Goal: Task Accomplishment & Management: Complete application form

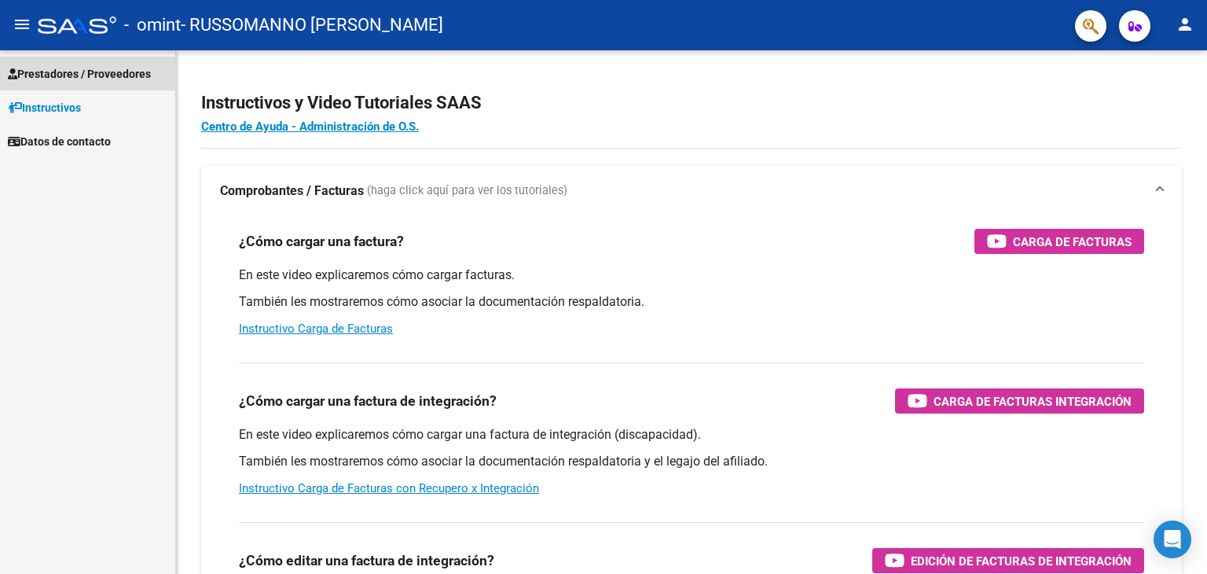
click at [61, 74] on span "Prestadores / Proveedores" at bounding box center [79, 73] width 143 height 17
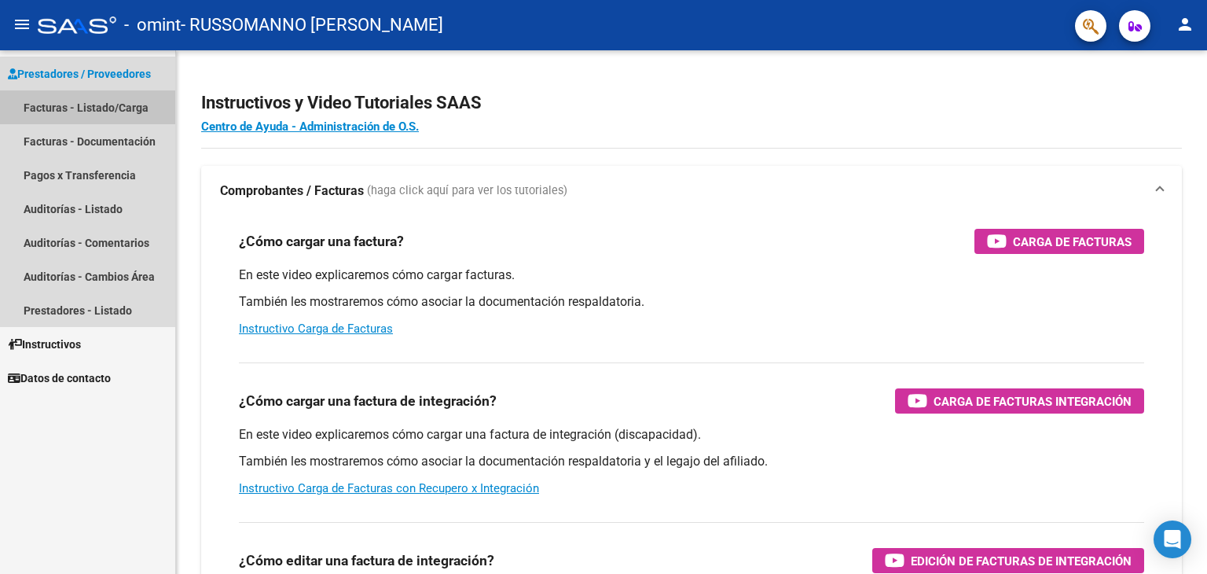
click at [61, 112] on link "Facturas - Listado/Carga" at bounding box center [87, 107] width 175 height 34
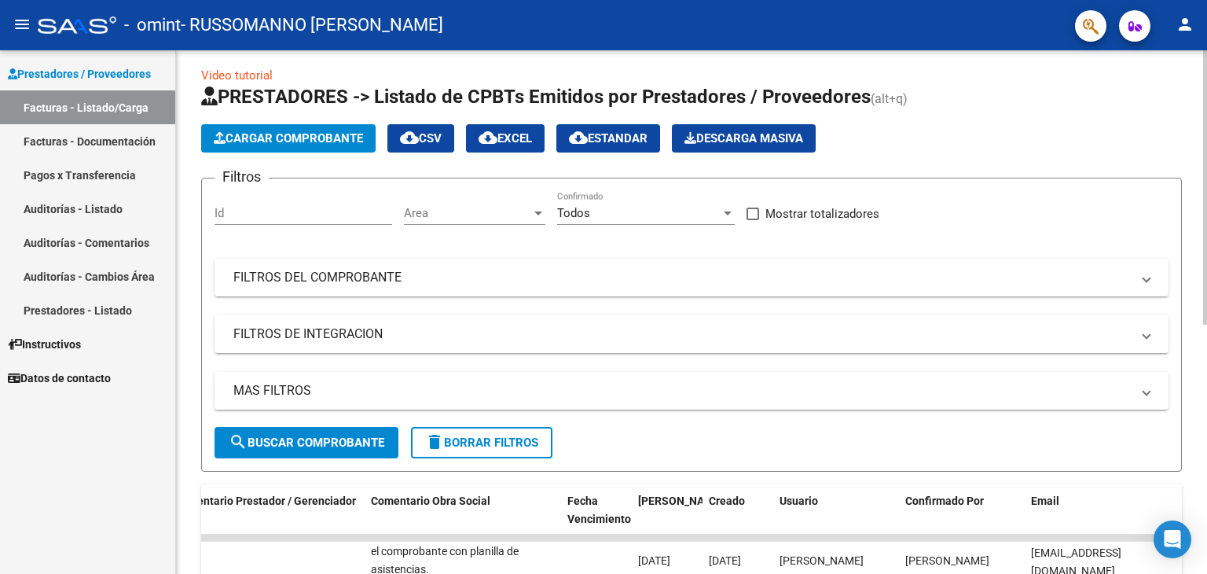
scroll to position [8, 0]
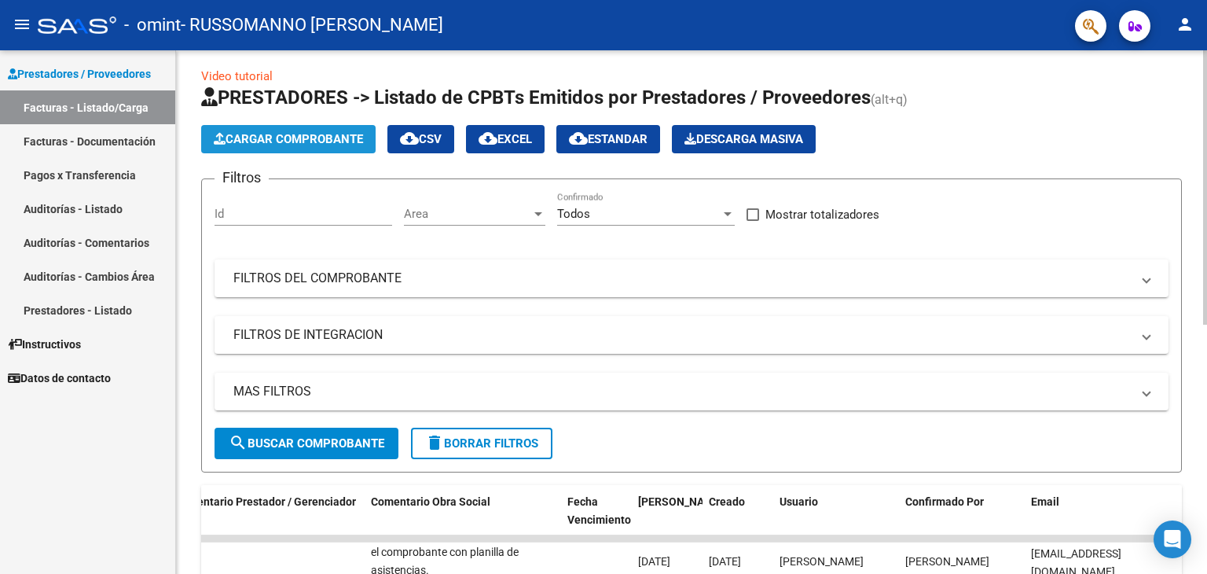
click at [311, 134] on span "Cargar Comprobante" at bounding box center [288, 139] width 149 height 14
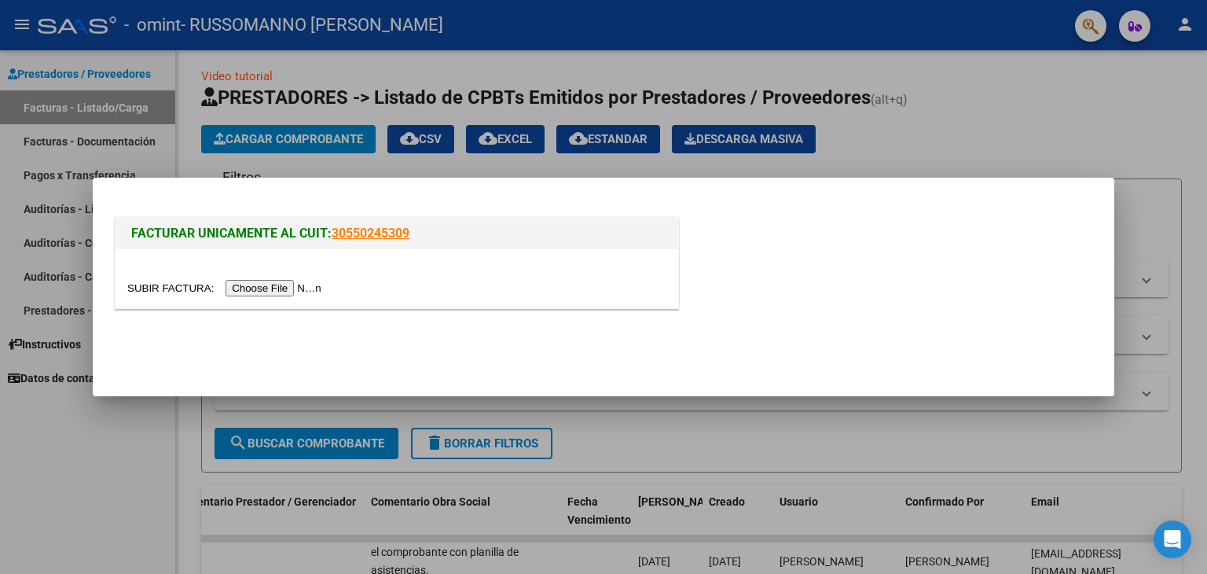
click at [259, 288] on input "file" at bounding box center [226, 288] width 199 height 17
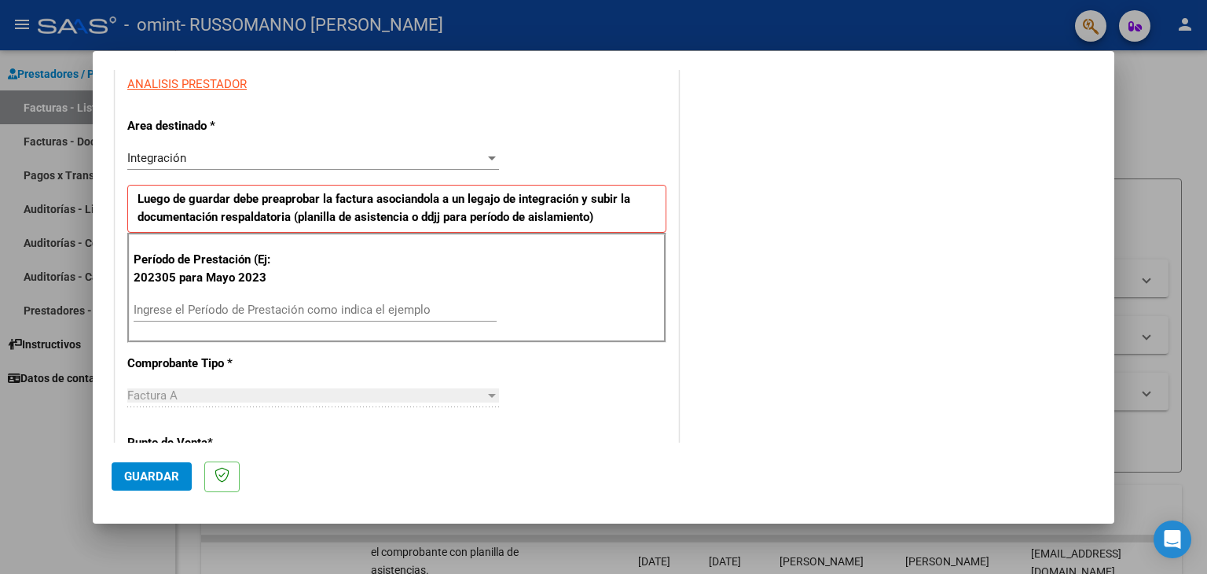
scroll to position [302, 0]
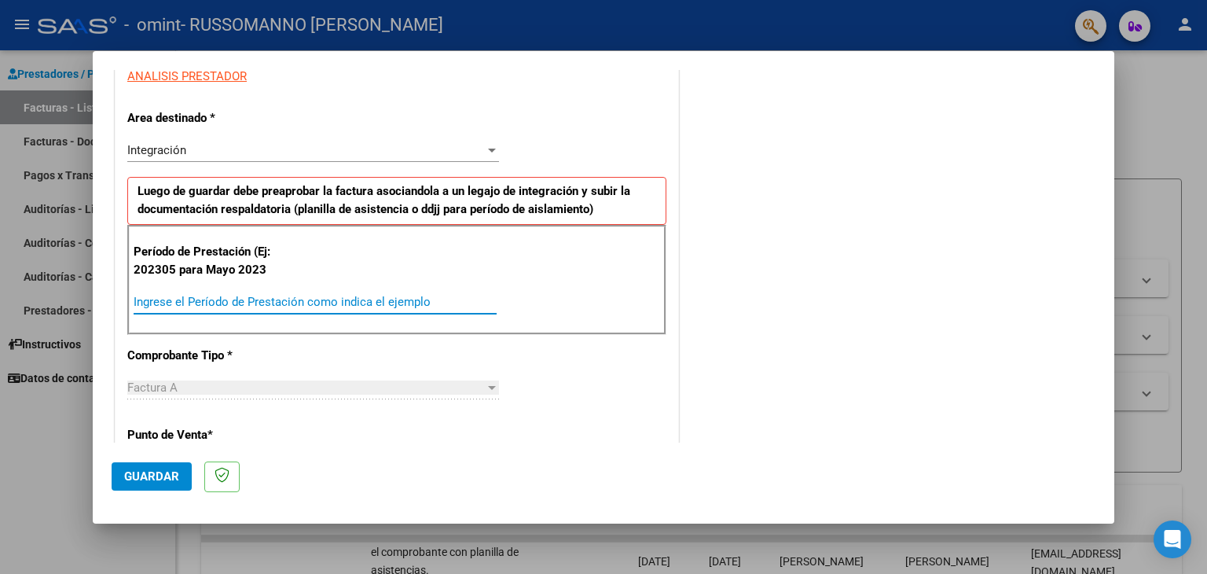
click at [325, 297] on input "Ingrese el Período de Prestación como indica el ejemplo" at bounding box center [315, 302] width 363 height 14
type input "202507"
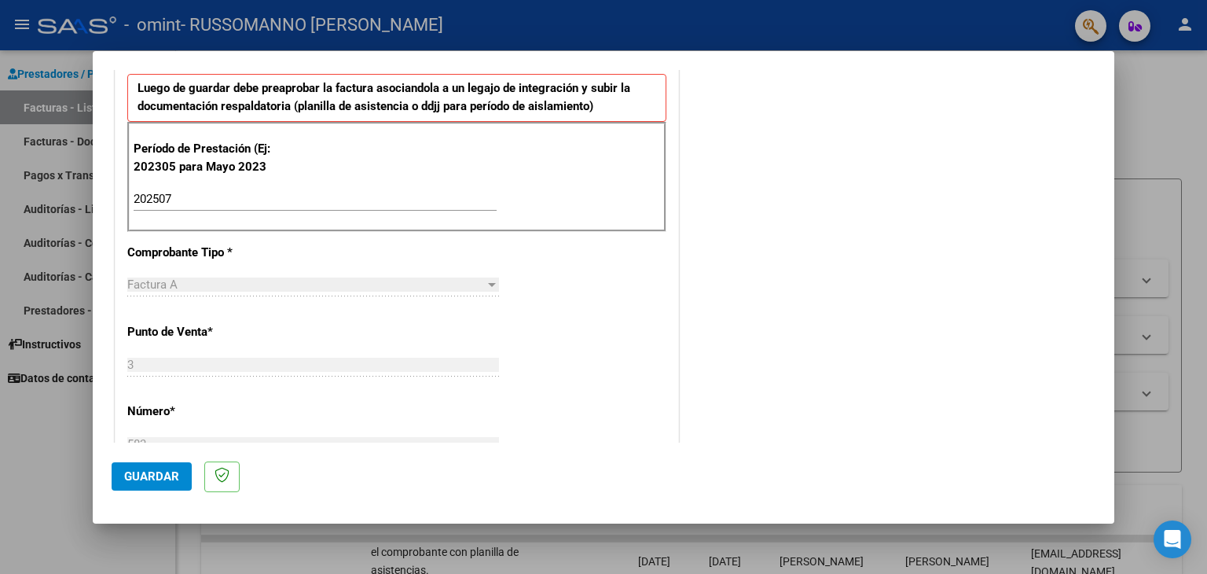
scroll to position [405, 0]
click at [156, 475] on span "Guardar" at bounding box center [151, 476] width 55 height 14
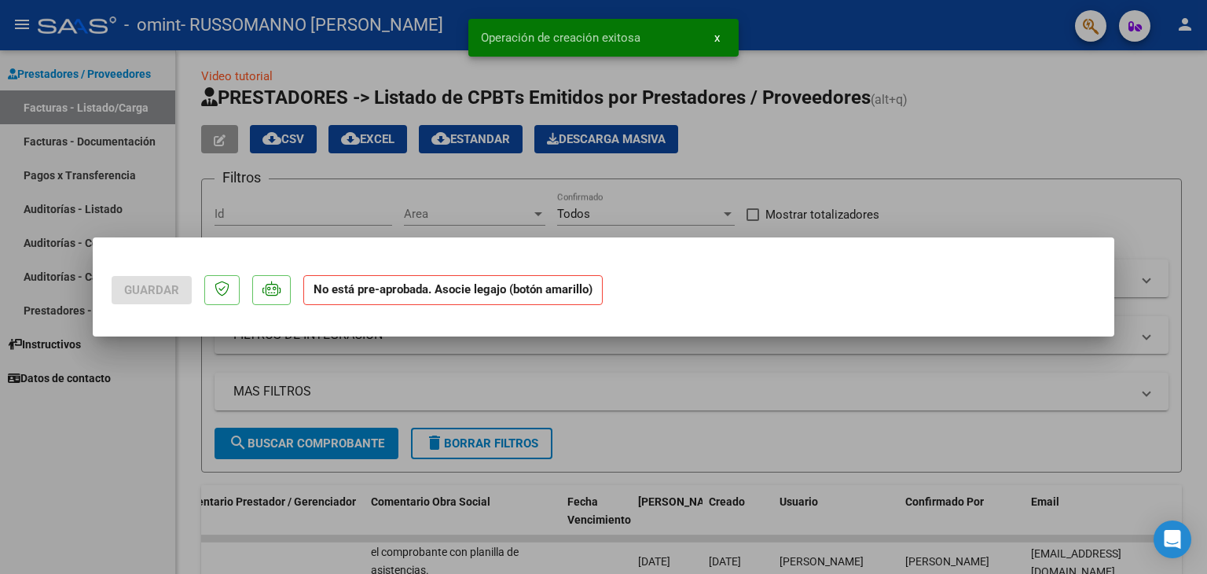
scroll to position [0, 0]
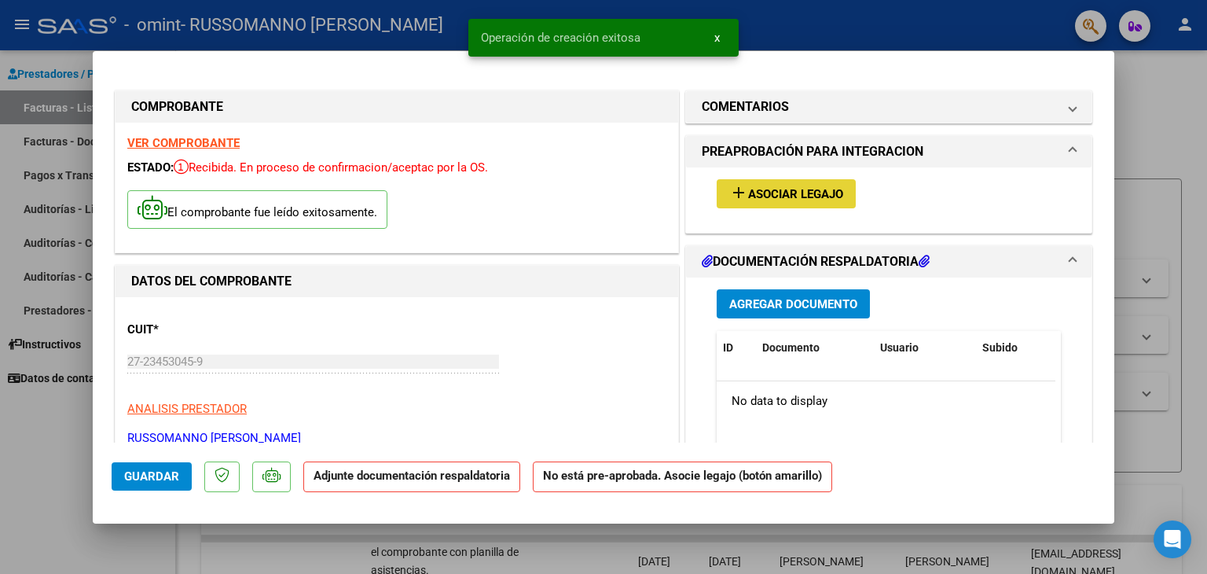
click at [784, 198] on span "Asociar Legajo" at bounding box center [795, 194] width 95 height 14
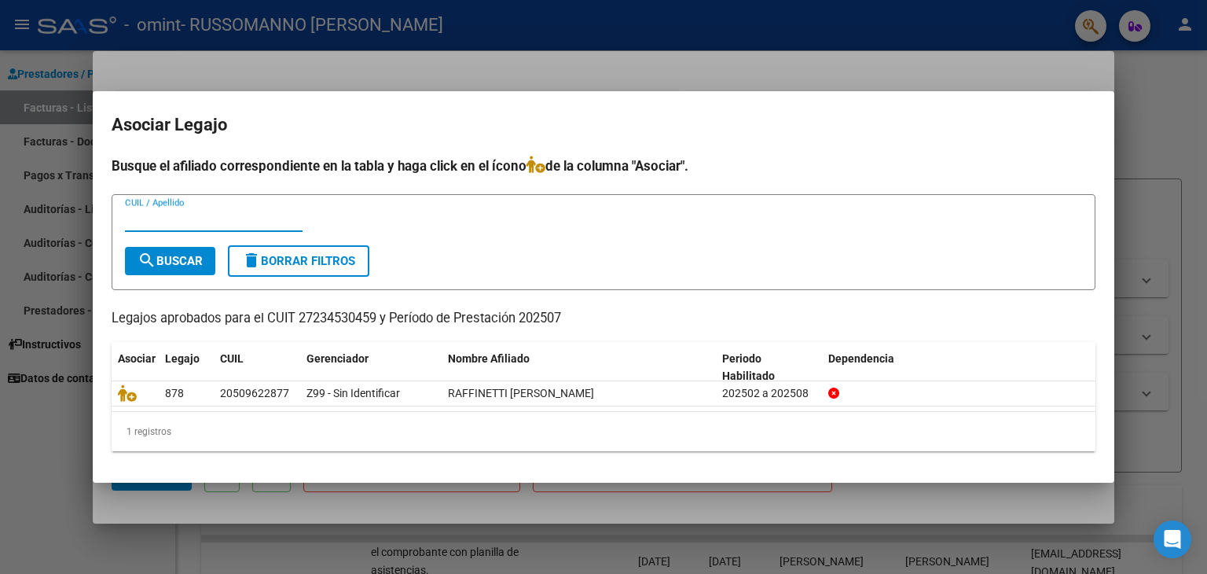
click at [747, 122] on h2 "Asociar Legajo" at bounding box center [604, 125] width 984 height 30
click at [655, 177] on div "Busque el afiliado correspondiente en la tabla y haga click en el ícono de la c…" at bounding box center [604, 304] width 984 height 296
click at [724, 23] on div at bounding box center [603, 287] width 1207 height 574
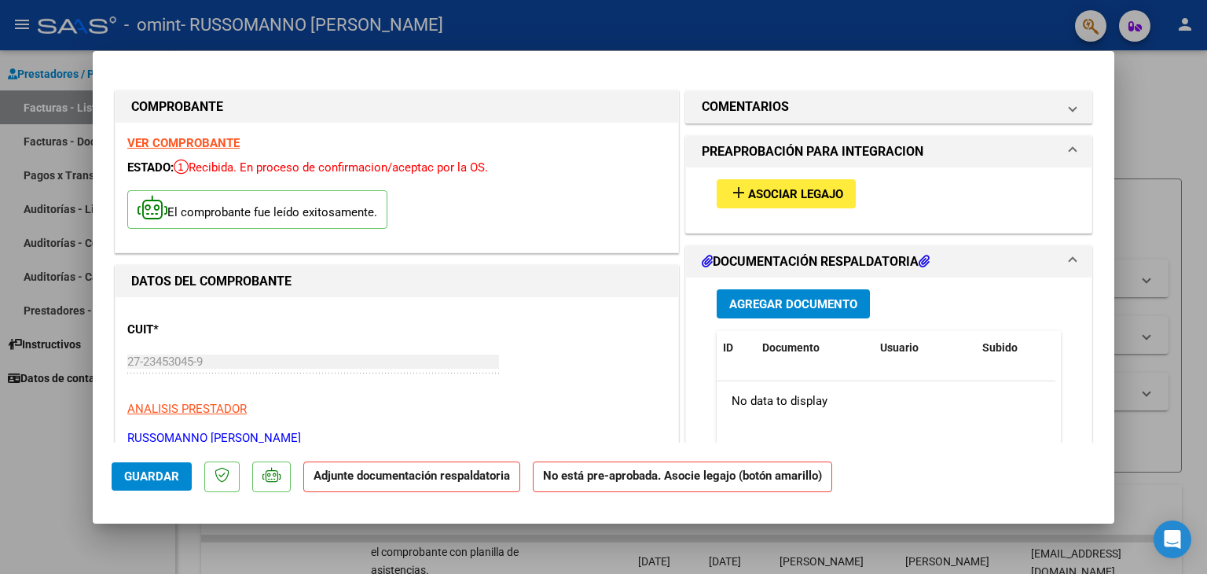
click at [700, 38] on div at bounding box center [603, 287] width 1207 height 574
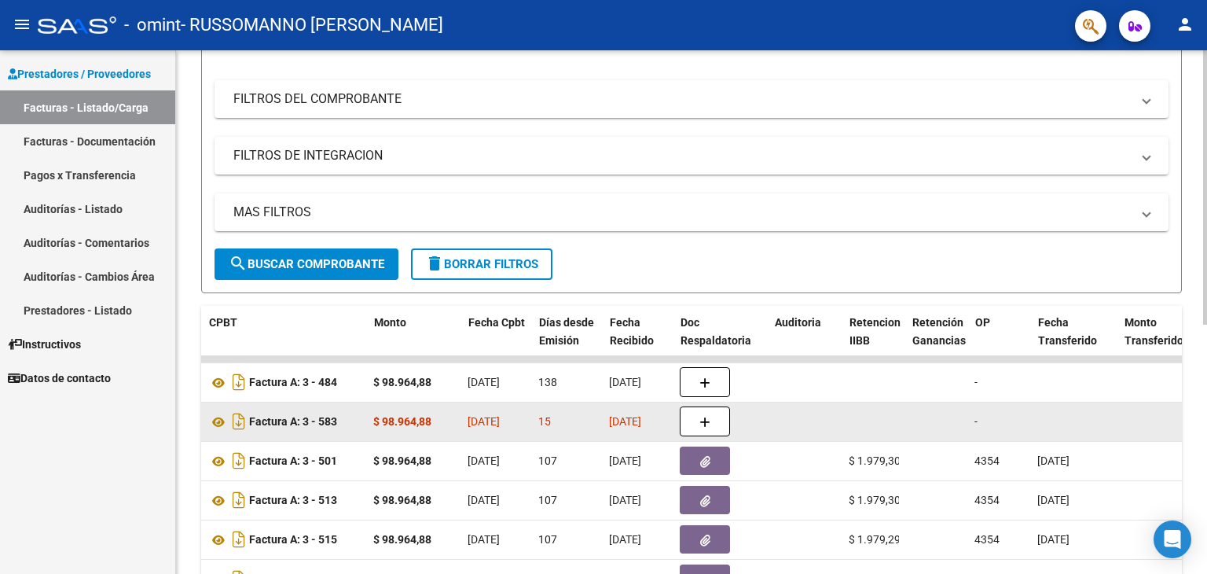
scroll to position [0, 550]
click at [299, 416] on strong "Factura A: 3 - 583" at bounding box center [295, 422] width 88 height 13
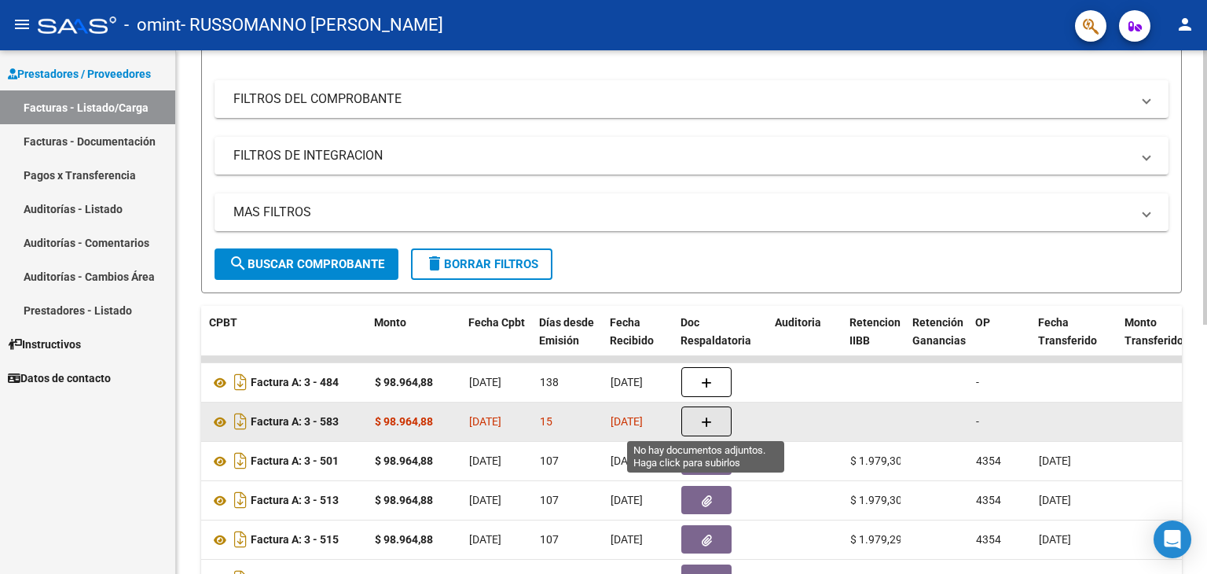
click at [704, 420] on icon "button" at bounding box center [706, 422] width 11 height 12
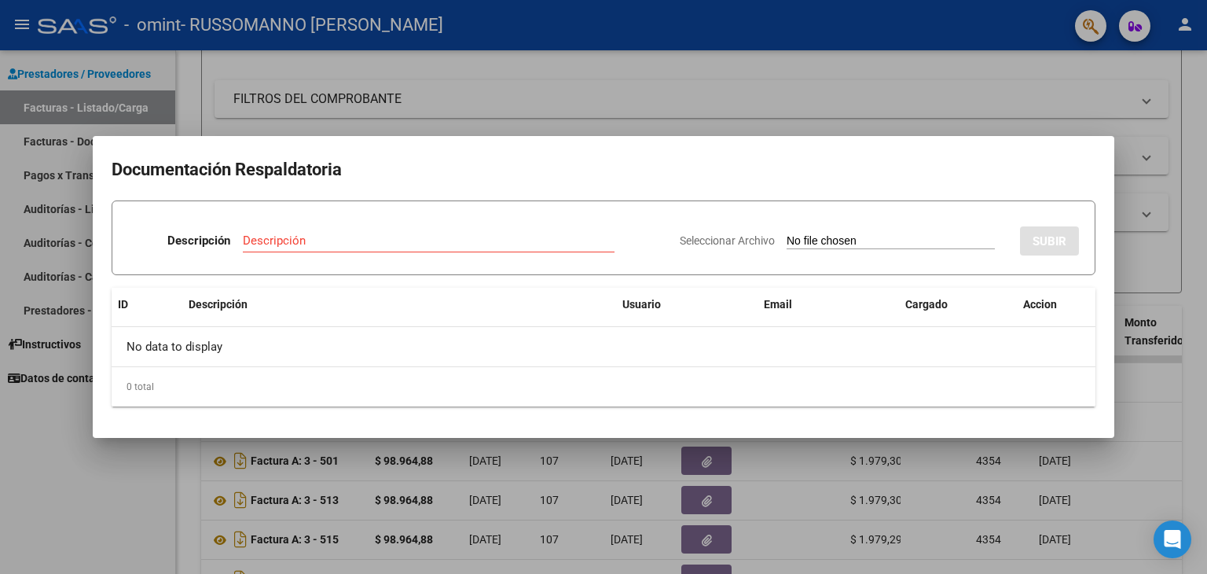
click at [787, 241] on input "Seleccionar Archivo" at bounding box center [891, 241] width 208 height 15
type input "C:\fakepath\PA 0725 [PERSON_NAME].pdf"
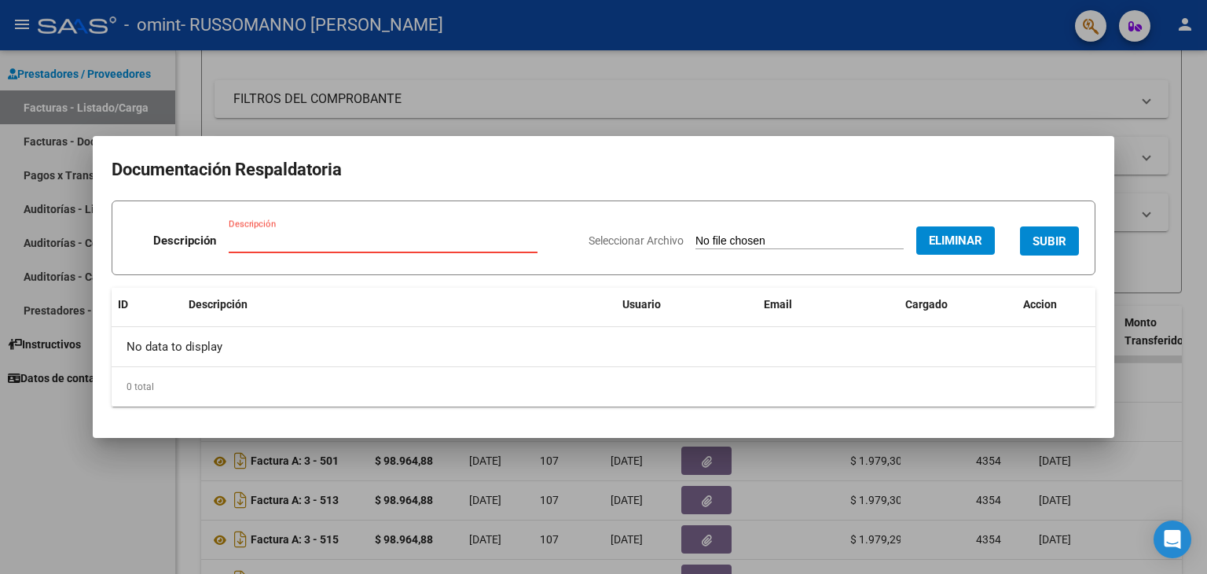
click at [385, 233] on input "Descripción" at bounding box center [383, 240] width 309 height 14
type input "Planilla de asistencia"
click at [1034, 243] on span "SUBIR" at bounding box center [1050, 241] width 34 height 14
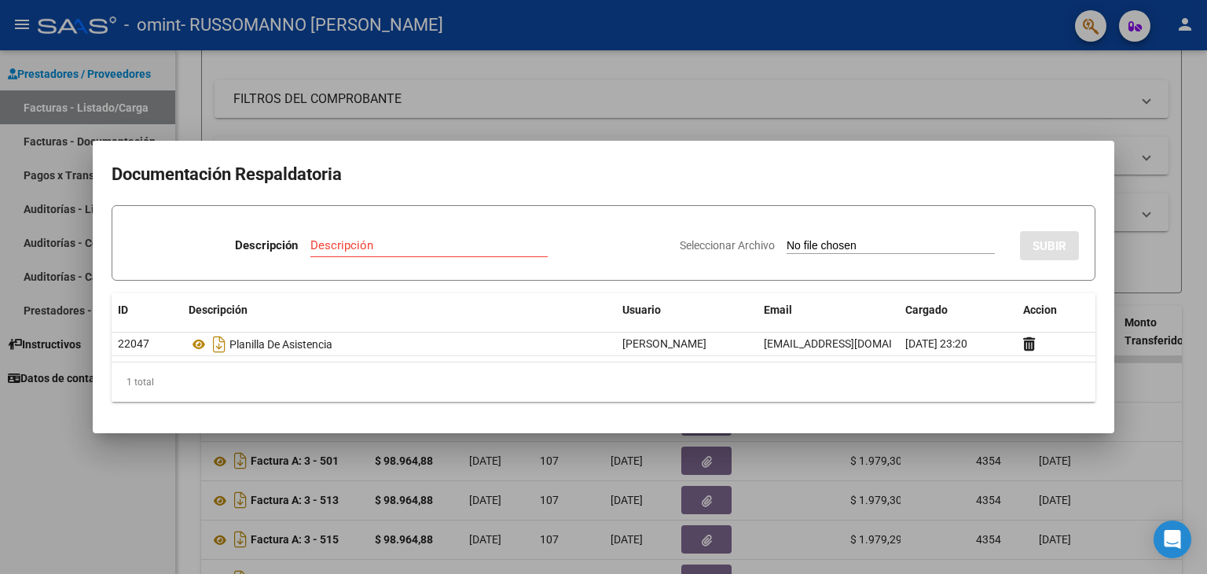
click at [1027, 172] on h2 "Documentación Respaldatoria" at bounding box center [604, 175] width 984 height 30
click at [1194, 142] on div at bounding box center [603, 287] width 1207 height 574
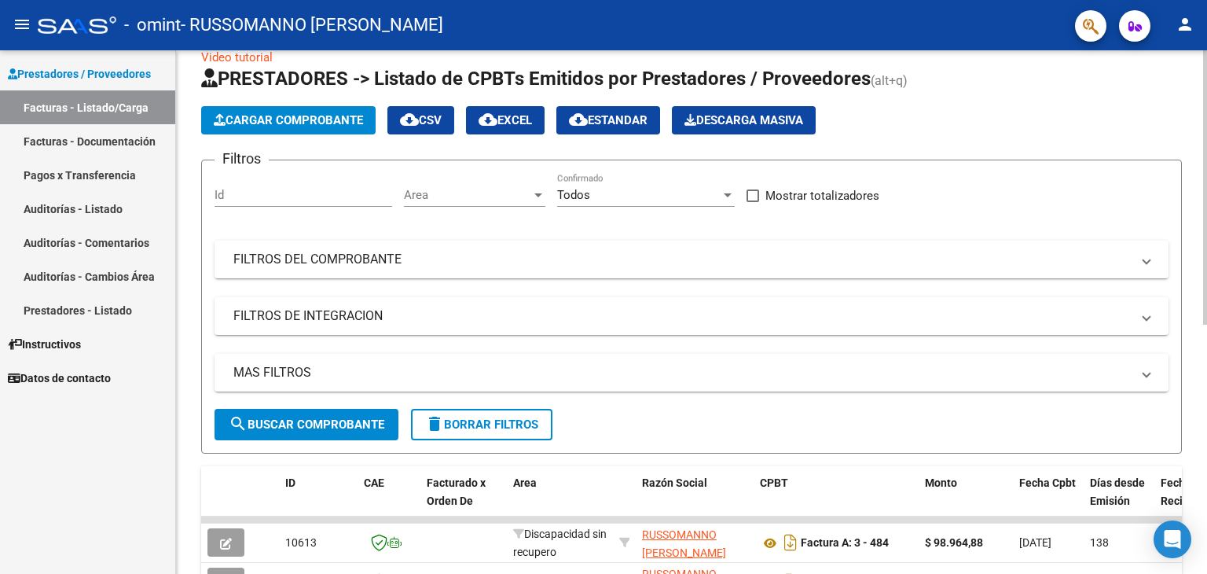
scroll to position [25, 0]
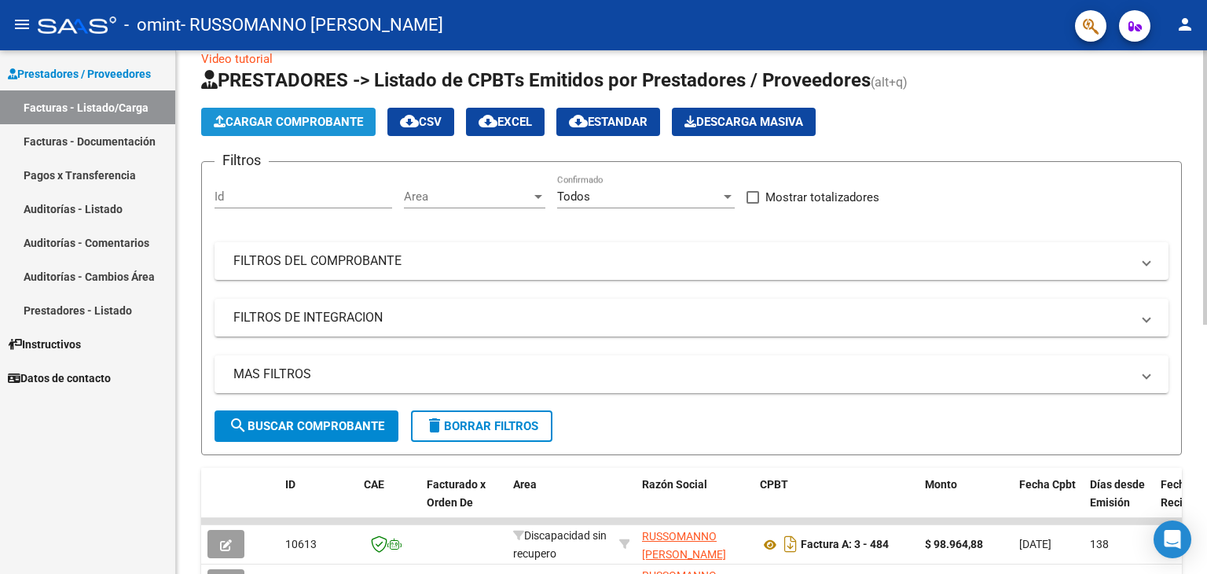
click at [310, 123] on span "Cargar Comprobante" at bounding box center [288, 122] width 149 height 14
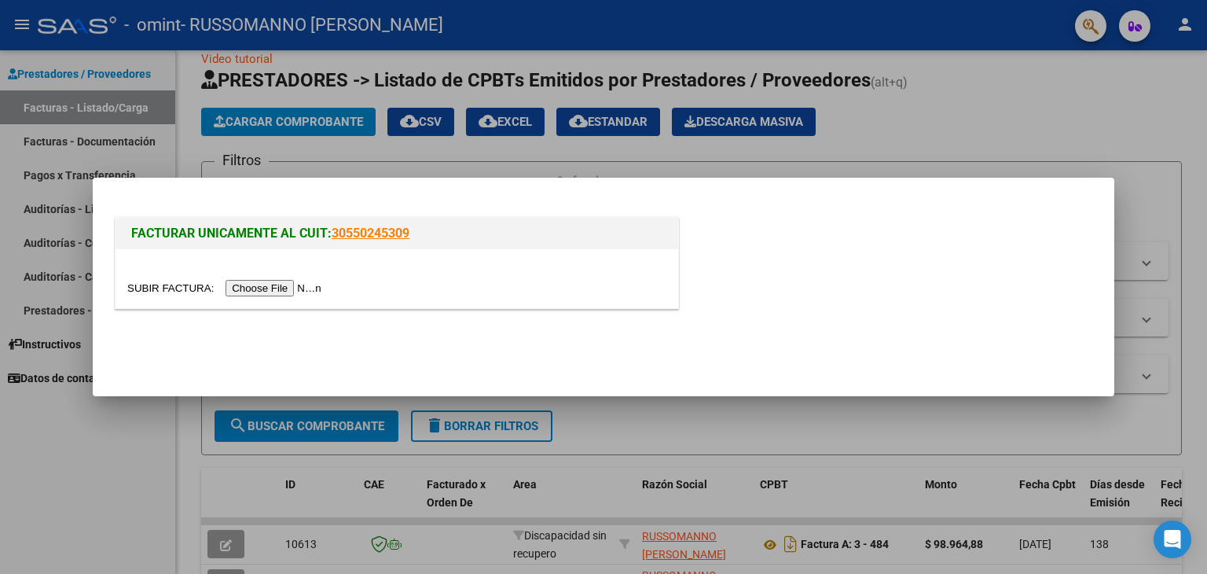
click at [258, 287] on input "file" at bounding box center [226, 288] width 199 height 17
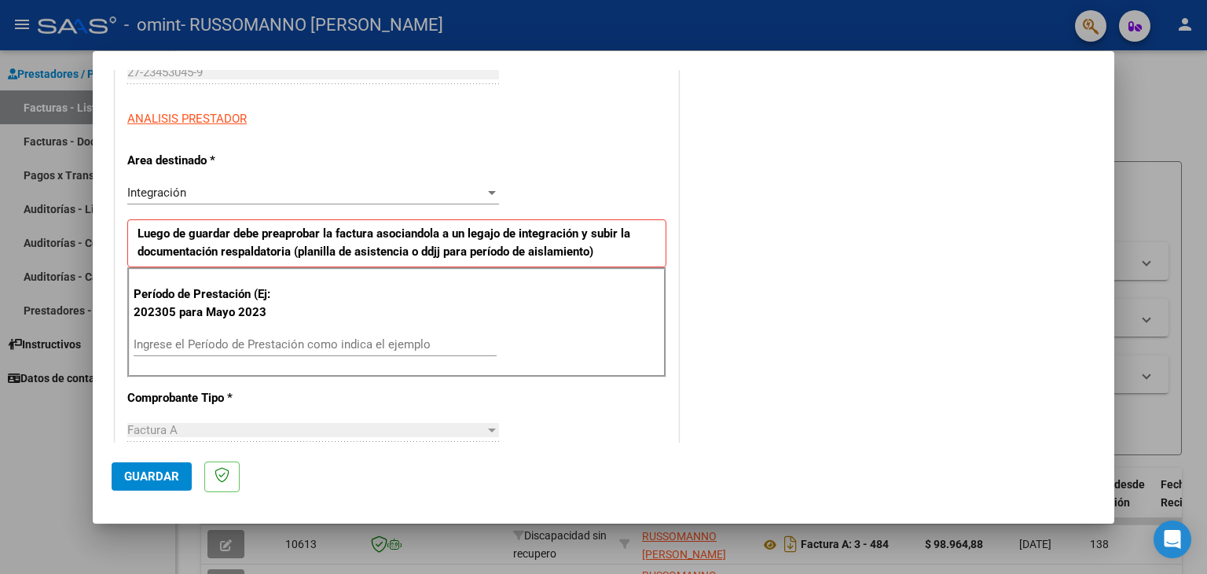
scroll to position [261, 0]
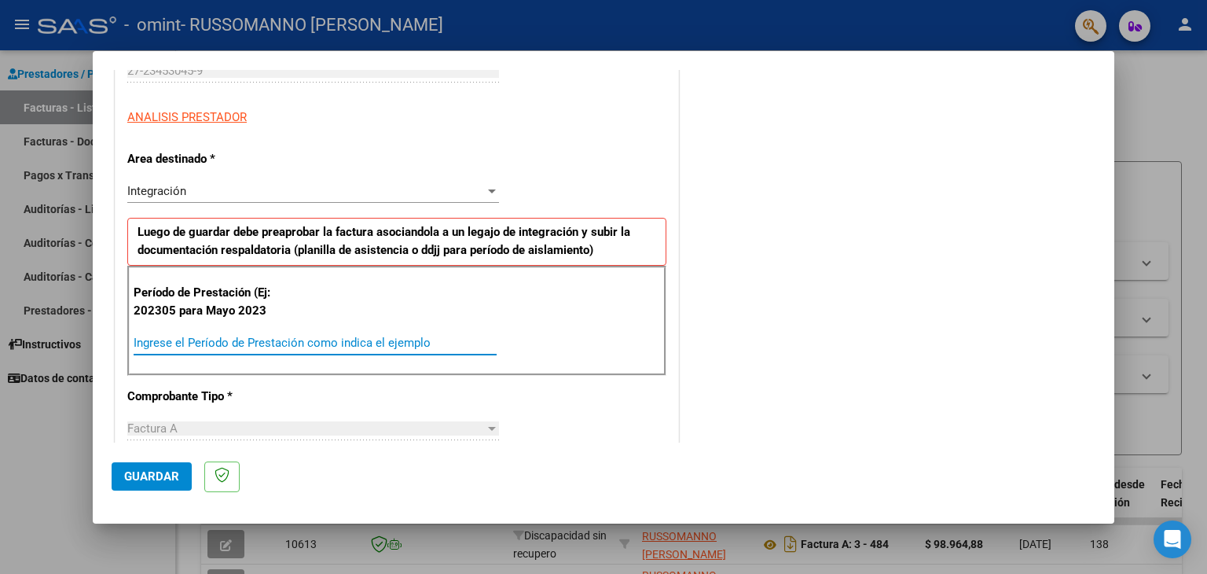
click at [297, 337] on input "Ingrese el Período de Prestación como indica el ejemplo" at bounding box center [315, 343] width 363 height 14
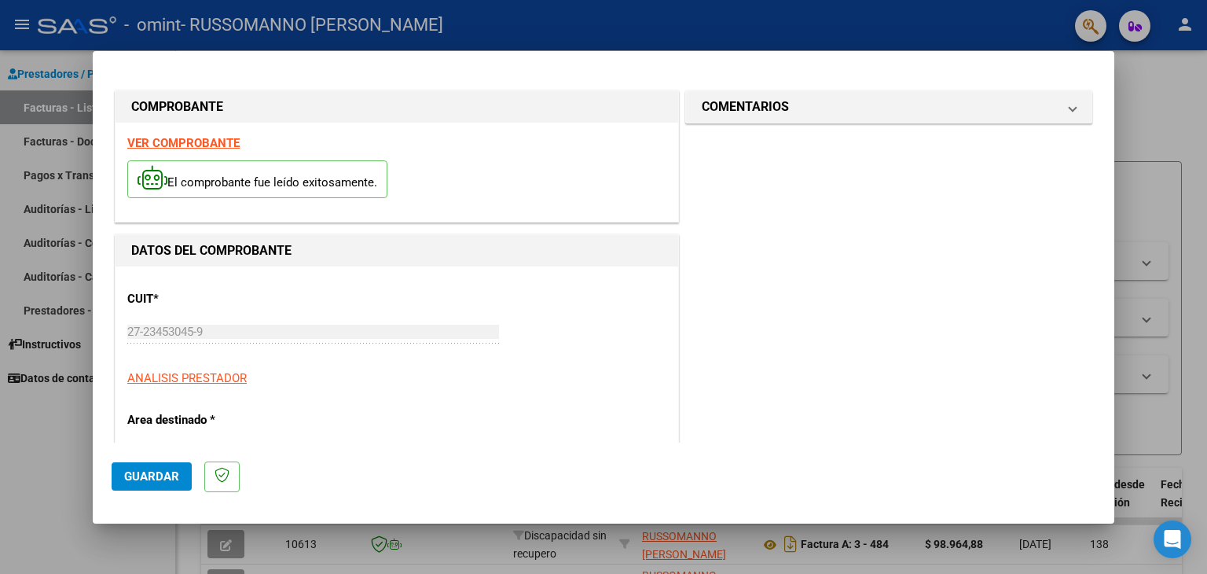
scroll to position [273, 0]
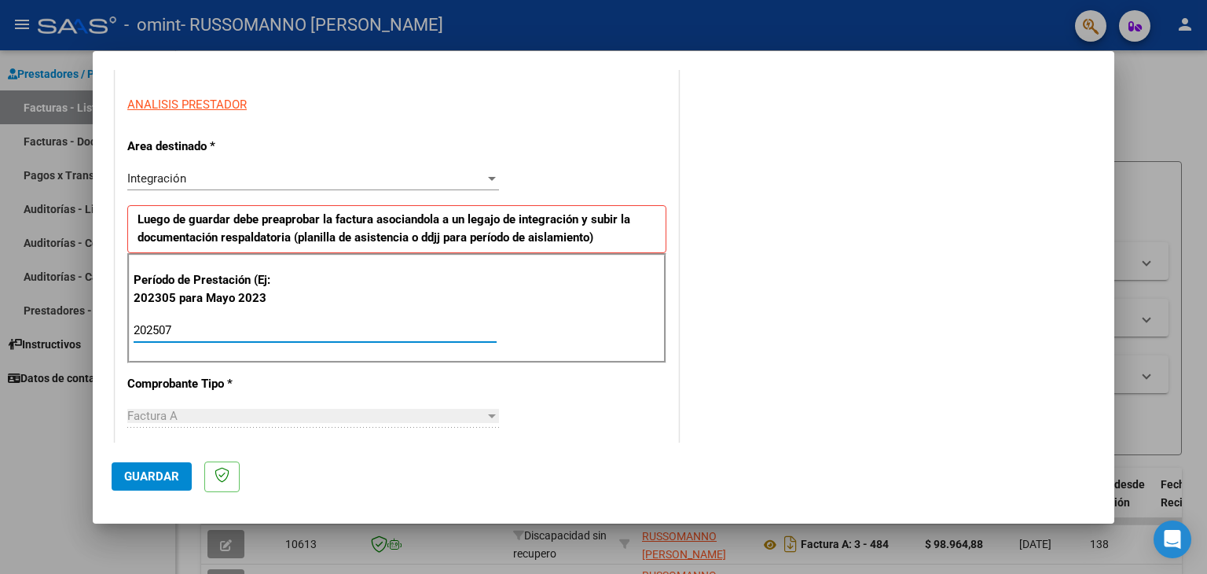
type input "202507"
click at [145, 478] on span "Guardar" at bounding box center [151, 476] width 55 height 14
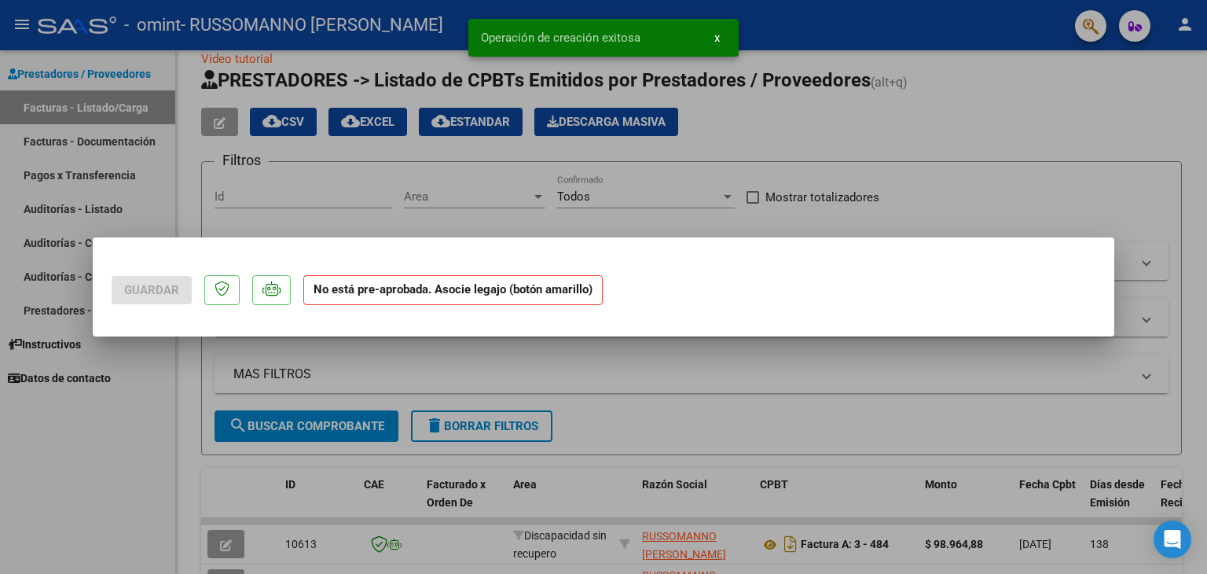
scroll to position [0, 0]
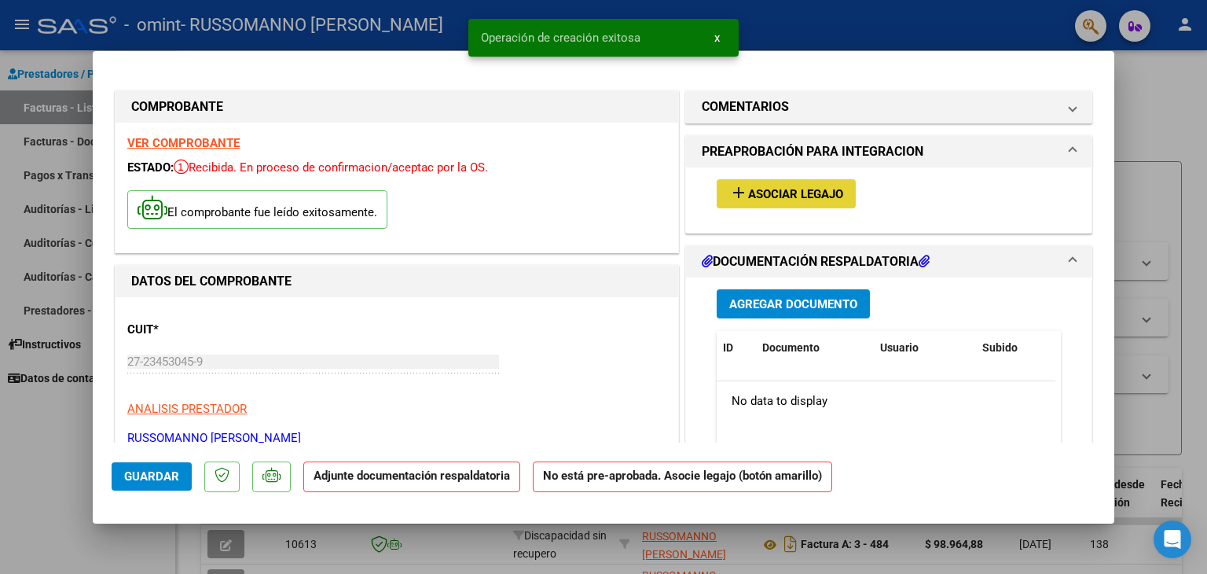
click at [788, 194] on span "Asociar Legajo" at bounding box center [795, 194] width 95 height 14
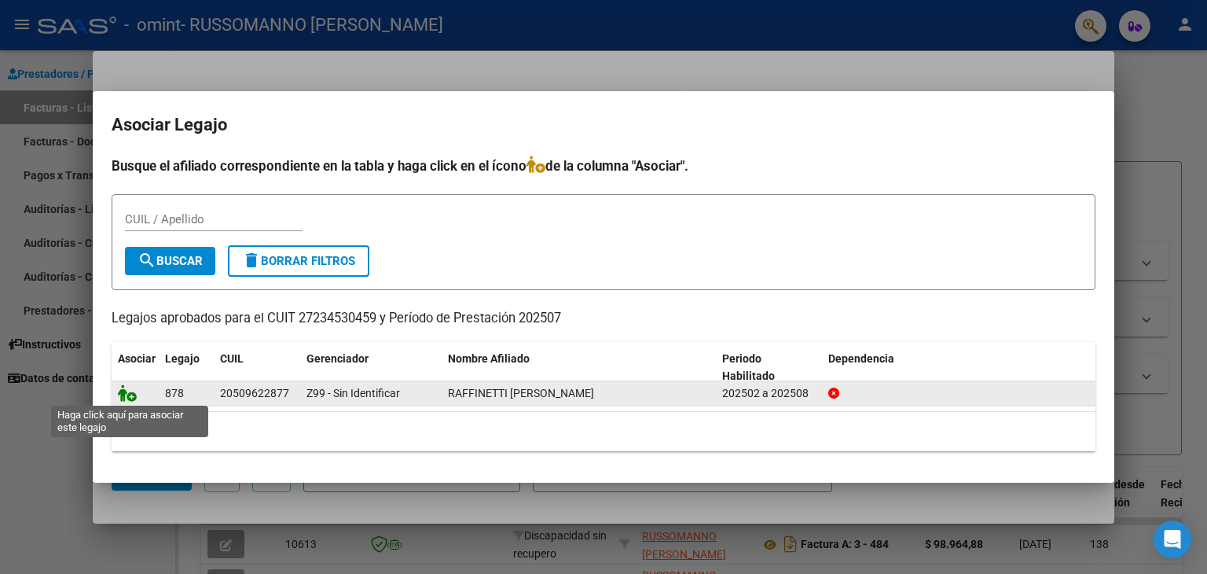
click at [129, 398] on icon at bounding box center [127, 392] width 19 height 17
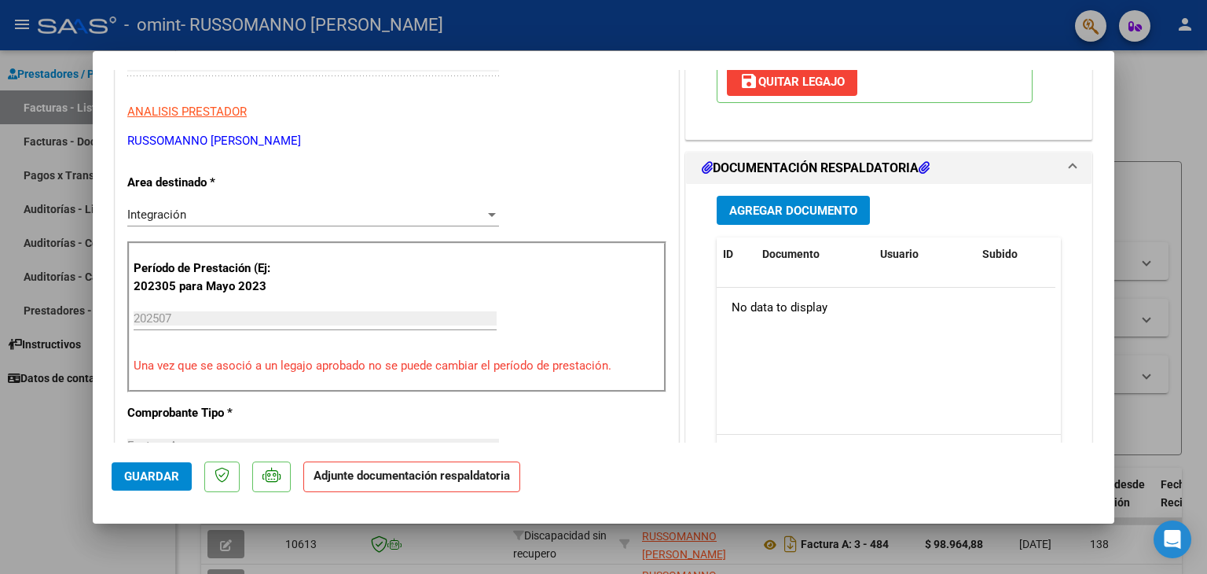
scroll to position [322, 0]
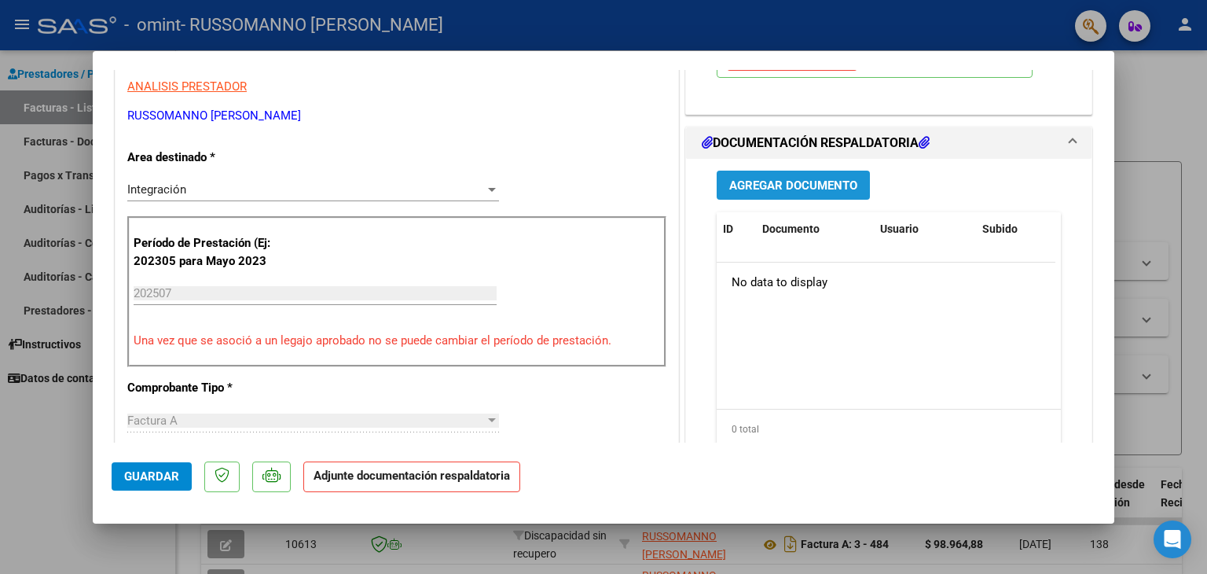
click at [766, 184] on span "Agregar Documento" at bounding box center [793, 185] width 128 height 14
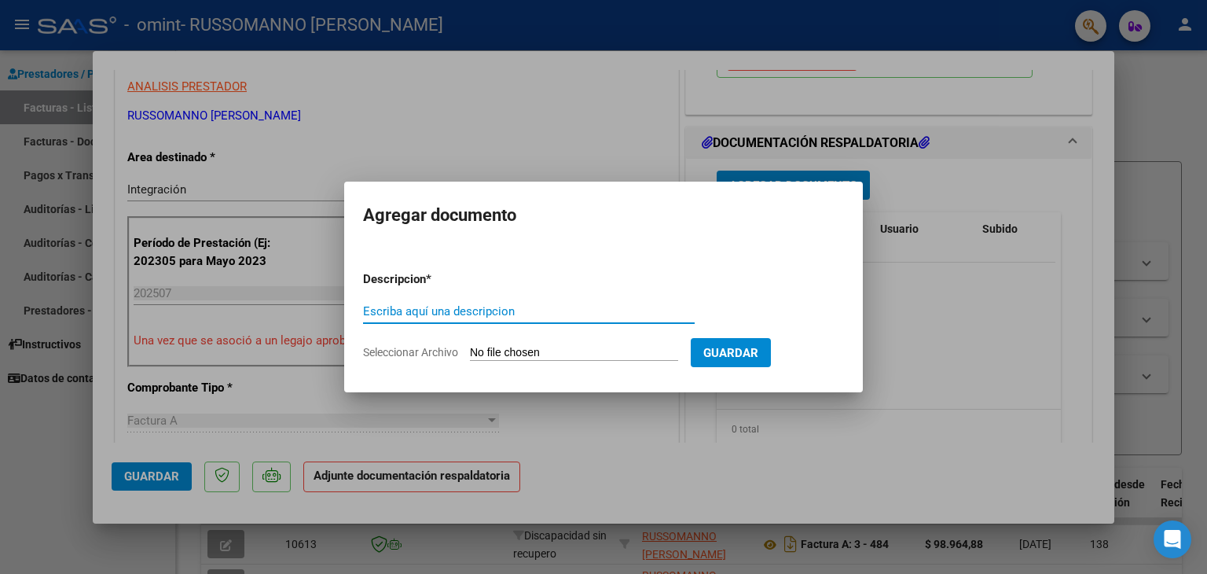
click at [543, 307] on input "Escriba aquí una descripcion" at bounding box center [529, 311] width 332 height 14
type input "Planilla de asisitencia"
click at [513, 349] on input "Seleccionar Archivo" at bounding box center [574, 353] width 208 height 15
type input "C:\fakepath\PA 0725 [PERSON_NAME].pdf"
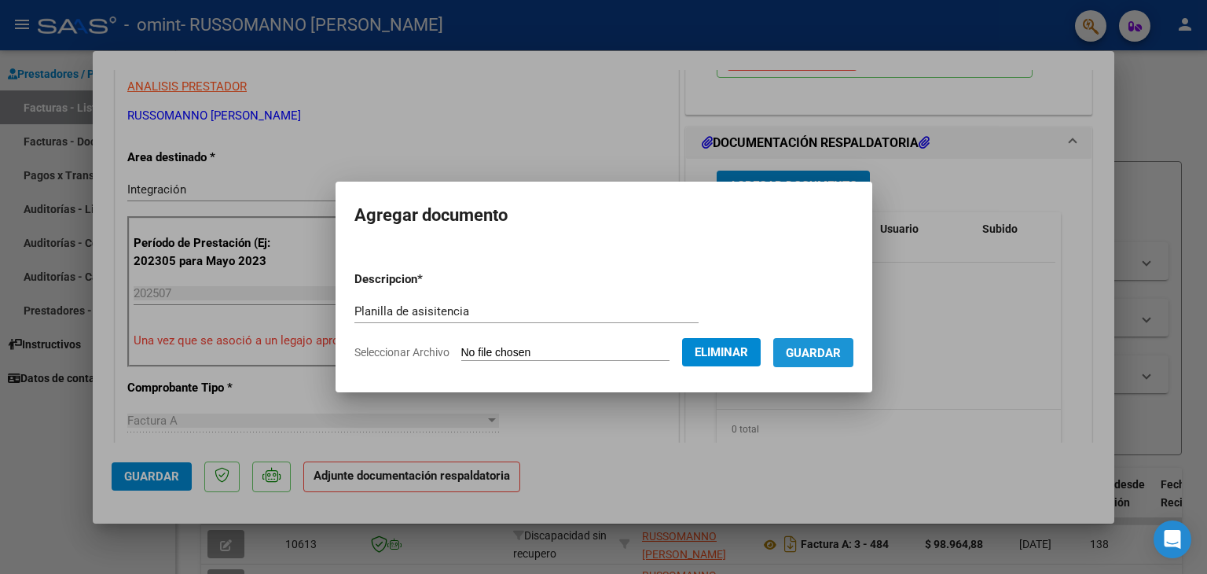
click at [835, 351] on span "Guardar" at bounding box center [813, 353] width 55 height 14
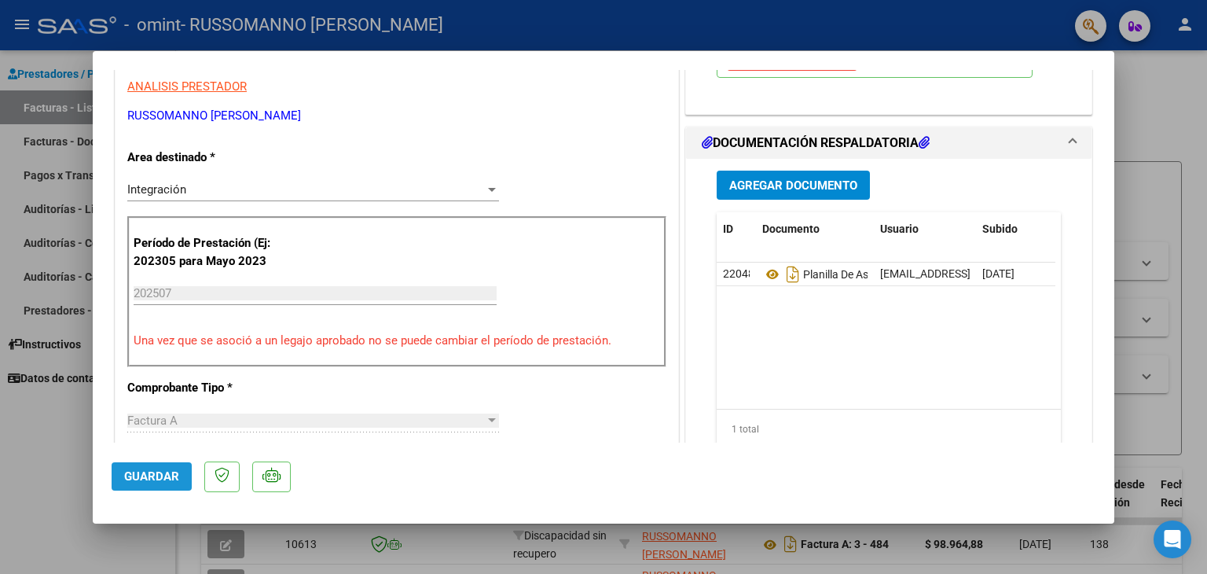
click at [152, 479] on span "Guardar" at bounding box center [151, 476] width 55 height 14
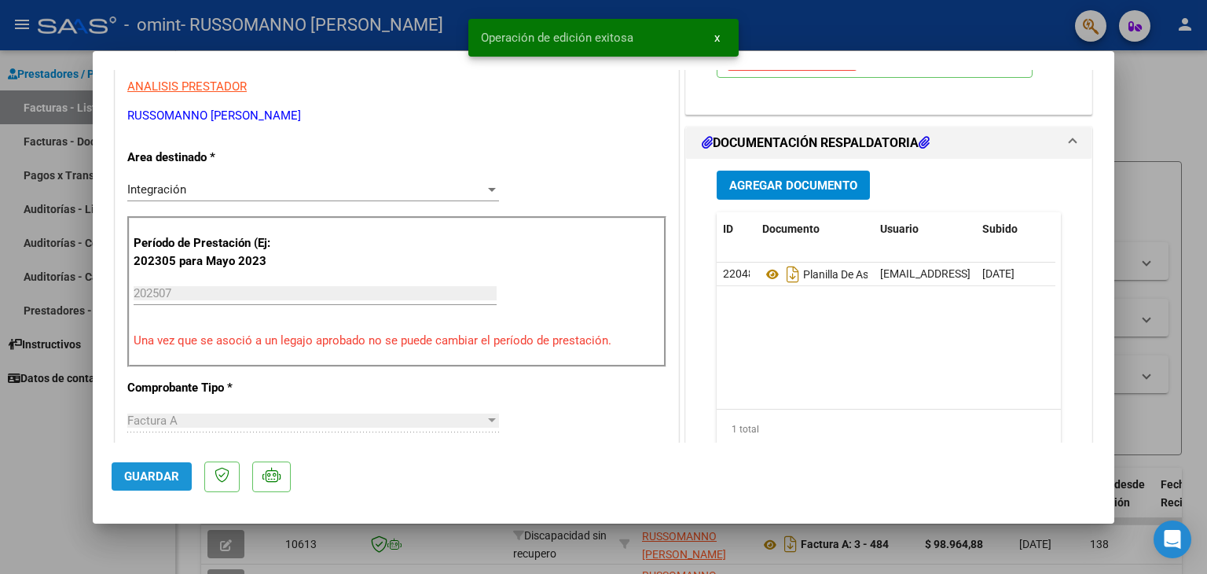
click at [154, 468] on button "Guardar" at bounding box center [152, 476] width 80 height 28
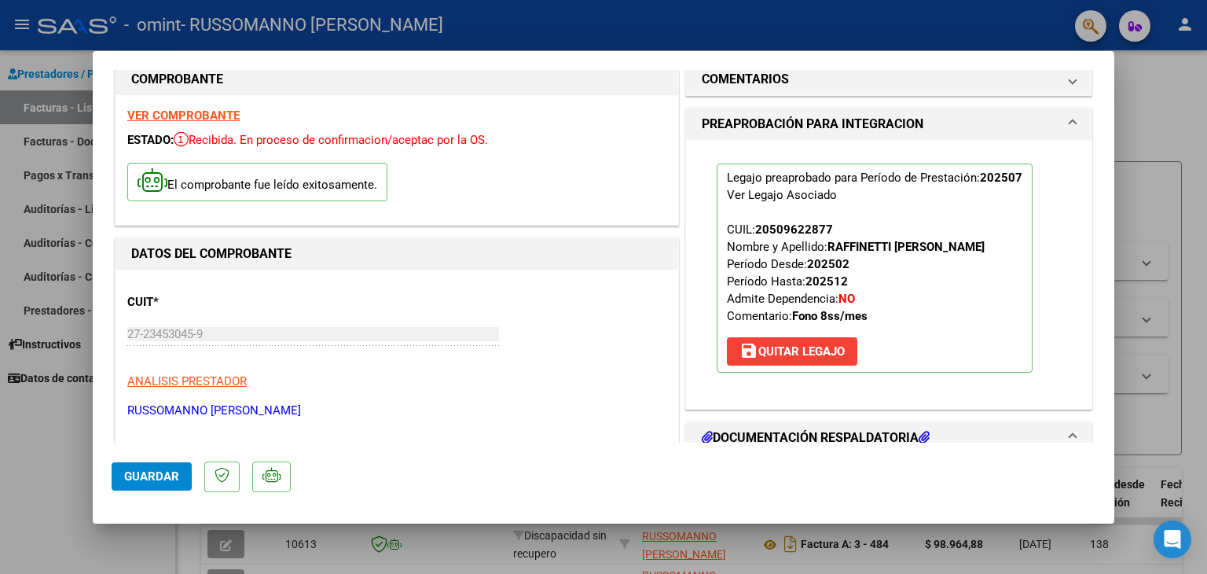
scroll to position [0, 0]
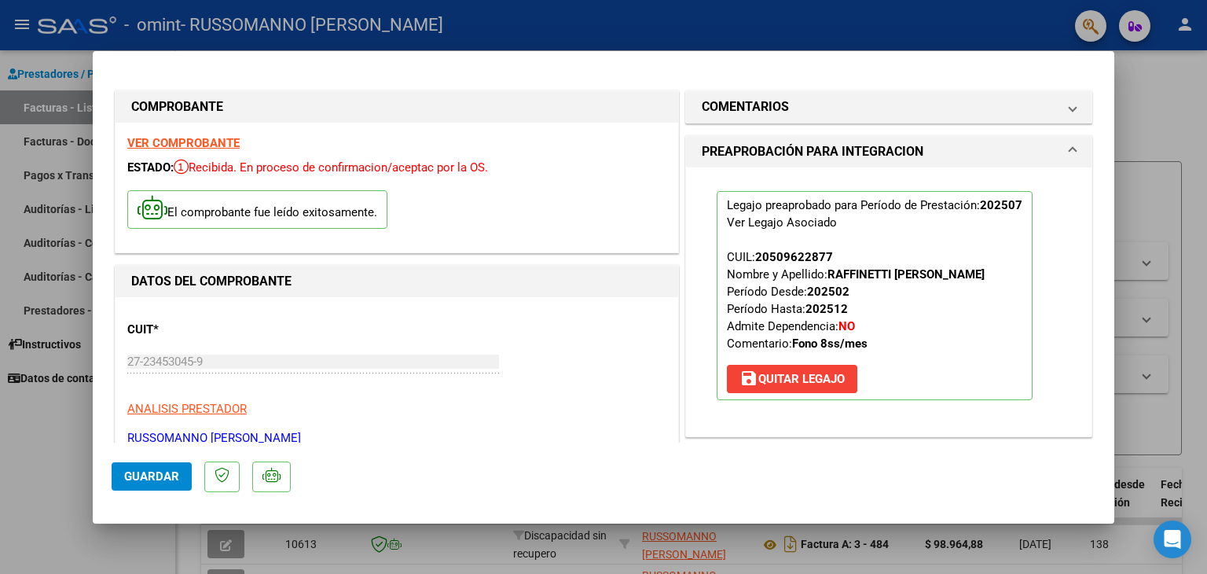
click at [1176, 96] on div at bounding box center [603, 287] width 1207 height 574
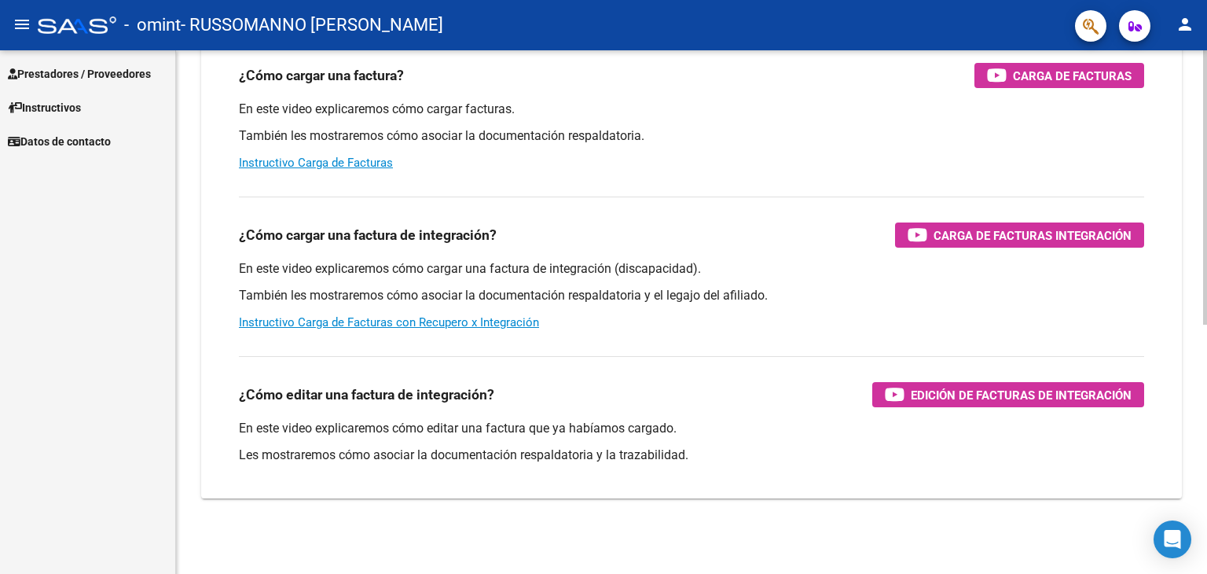
scroll to position [166, 0]
